Goal: Check status: Check status

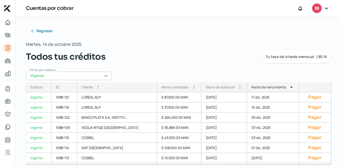
scroll to position [131, 0]
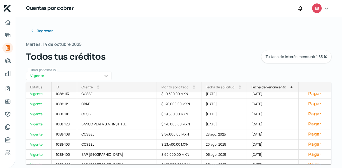
scroll to position [131, 0]
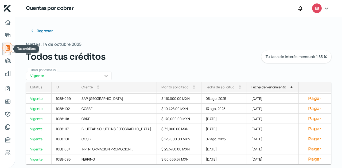
click at [5, 50] on icon "Tus créditos" at bounding box center [8, 48] width 6 height 6
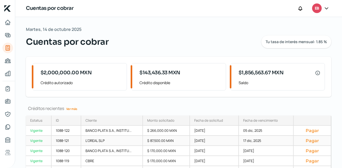
click at [186, 137] on div "$ 87,500.00 MXN" at bounding box center [166, 141] width 47 height 10
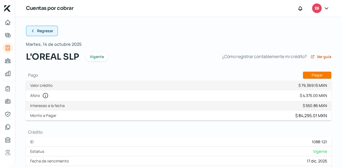
click at [33, 34] on button "Regresar" at bounding box center [42, 31] width 32 height 11
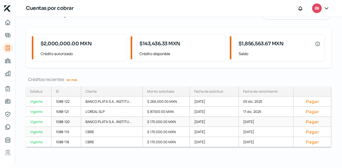
scroll to position [29, 0]
click at [71, 78] on link "Ver más" at bounding box center [71, 80] width 15 height 8
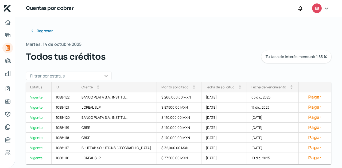
click at [90, 76] on input "text" at bounding box center [68, 76] width 85 height 9
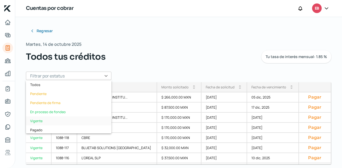
click at [50, 119] on div "Vigente" at bounding box center [68, 121] width 85 height 9
type input "Vigente"
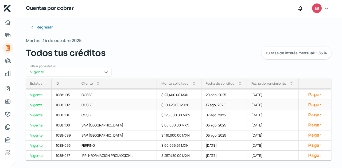
scroll to position [5, 0]
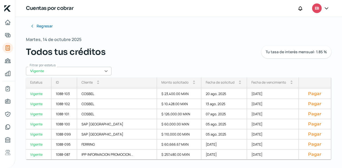
click at [263, 83] on div "Fecha de vencimiento" at bounding box center [268, 82] width 35 height 5
